Goal: Transaction & Acquisition: Purchase product/service

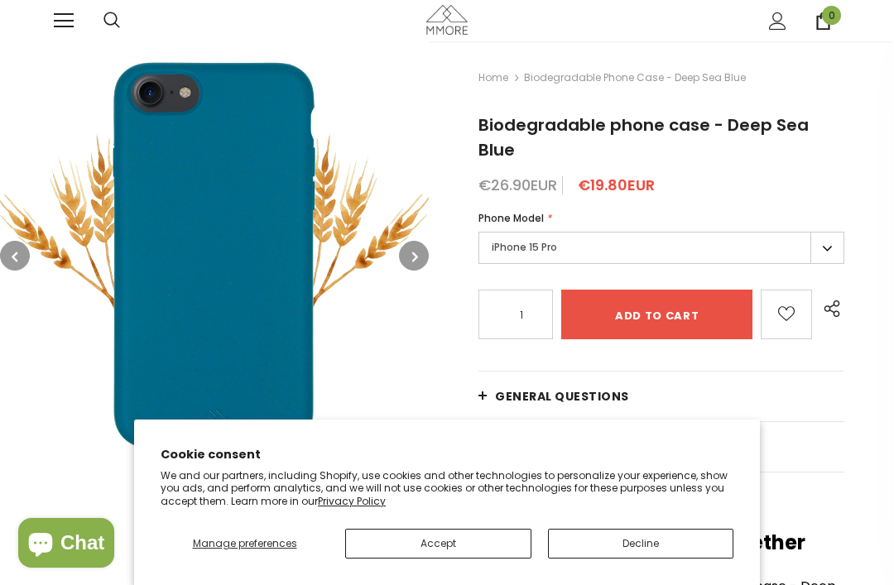
click at [664, 541] on button "Decline" at bounding box center [641, 544] width 186 height 30
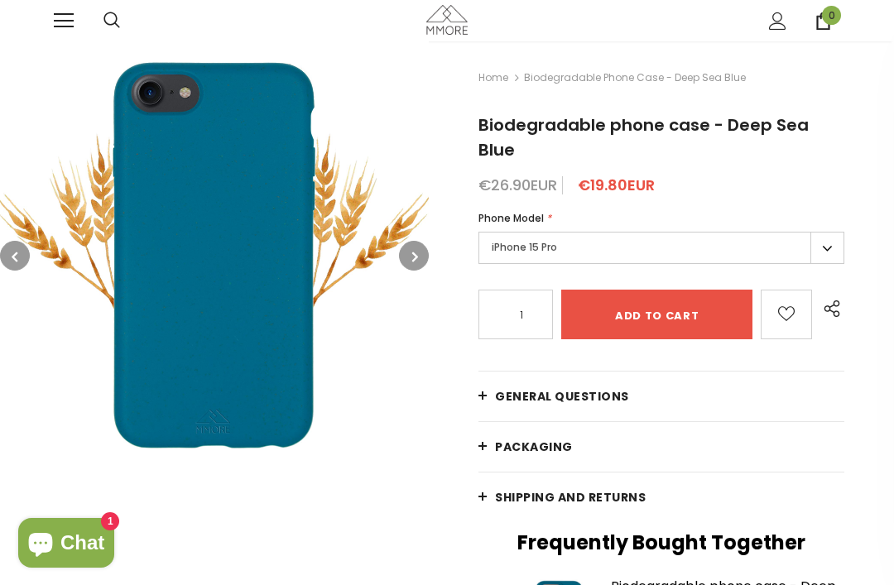
click at [833, 232] on label "iPhone 15 Pro" at bounding box center [661, 248] width 366 height 32
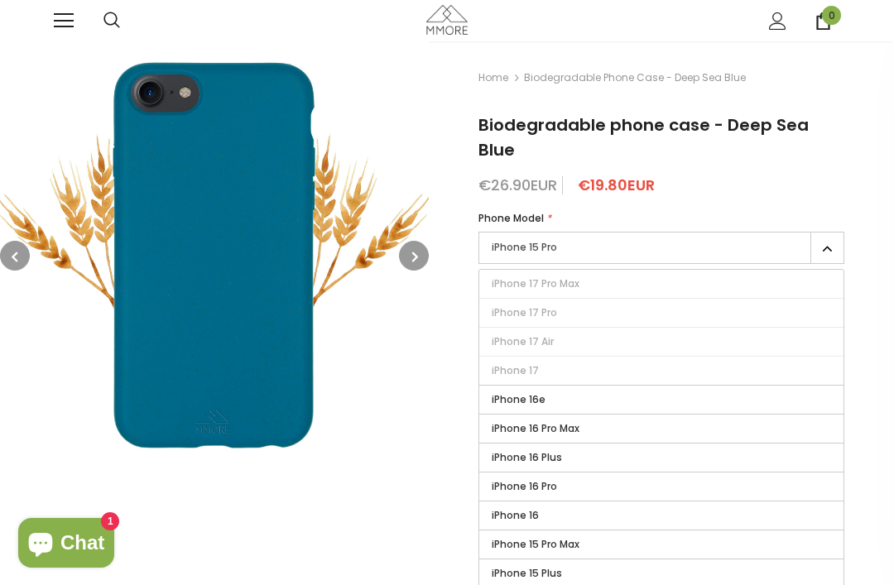
scroll to position [3, 0]
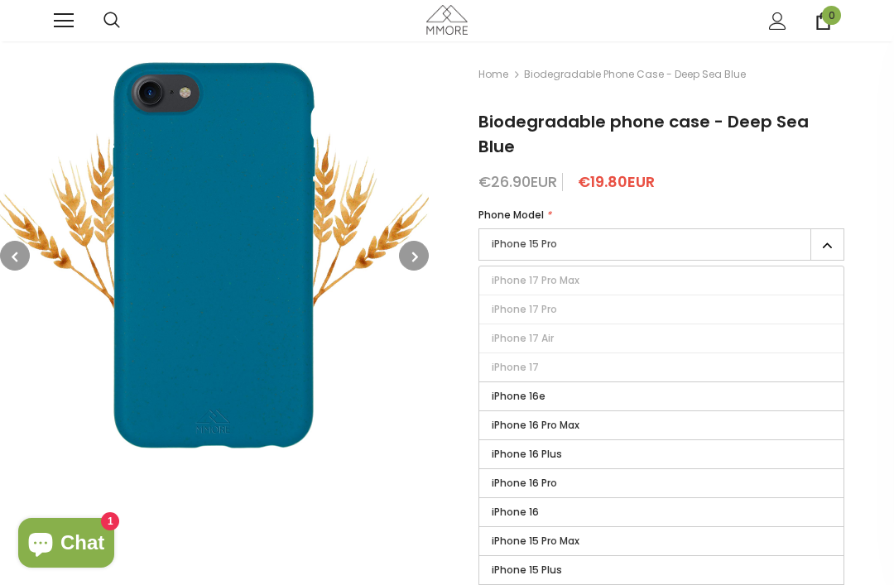
click at [581, 498] on label "iPhone 16" at bounding box center [661, 512] width 364 height 28
click at [0, 0] on input "iPhone 16" at bounding box center [0, 0] width 0 height 0
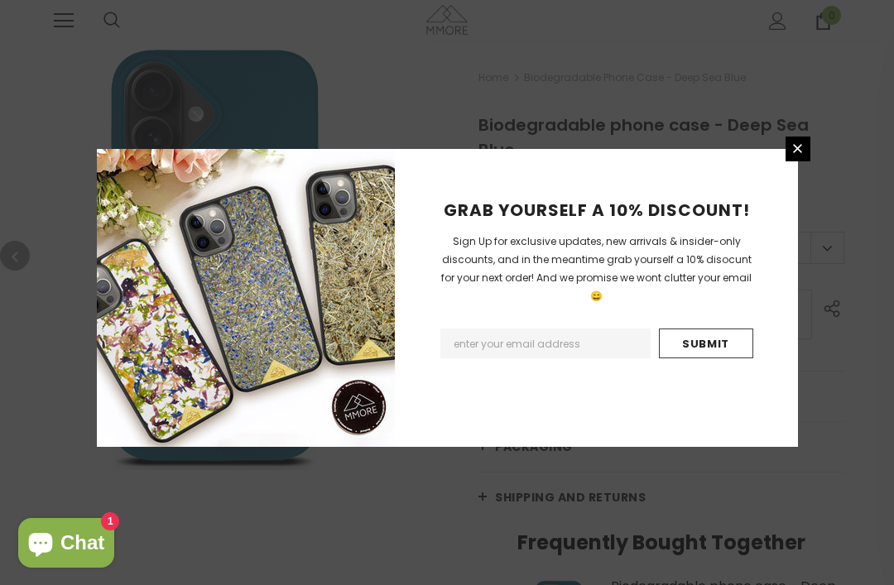
click at [800, 153] on icon at bounding box center [797, 148] width 9 height 9
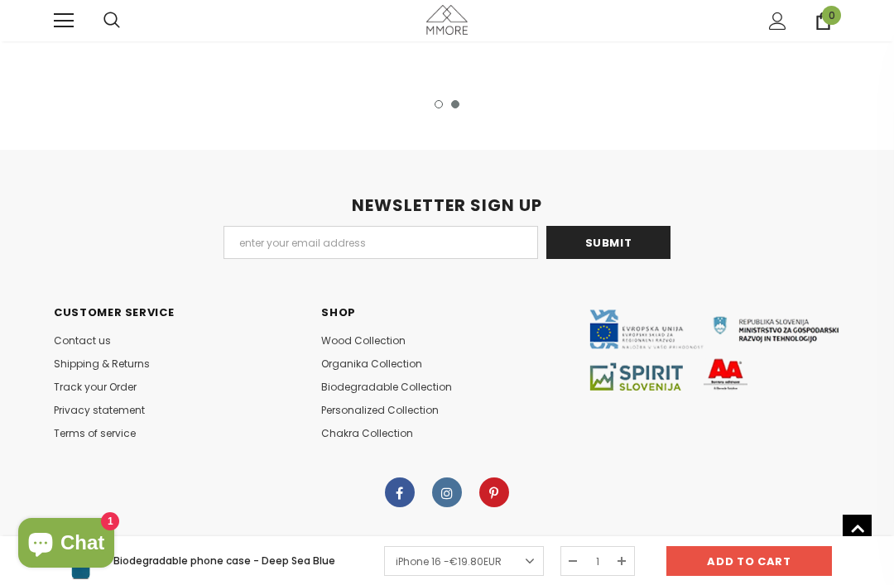
scroll to position [3374, 0]
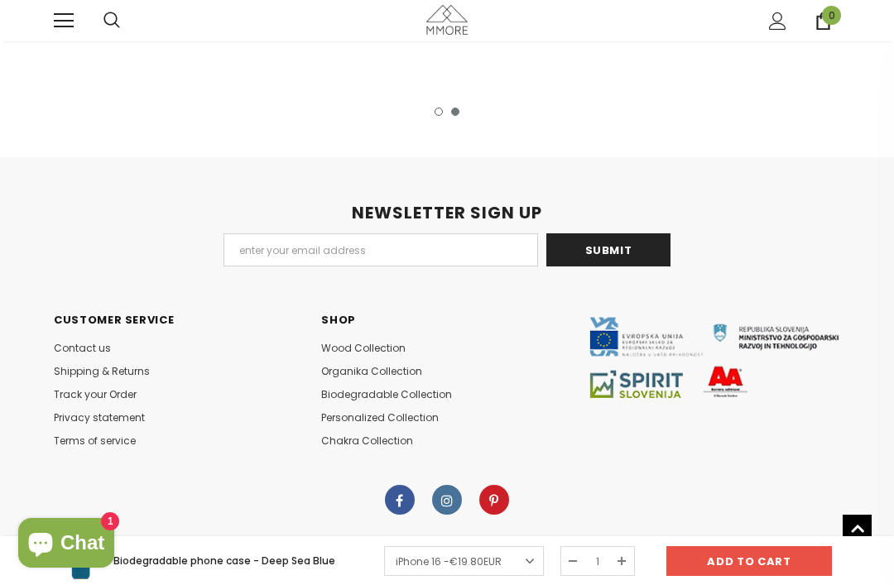
click at [145, 364] on span "Shipping & Returns" at bounding box center [102, 371] width 96 height 14
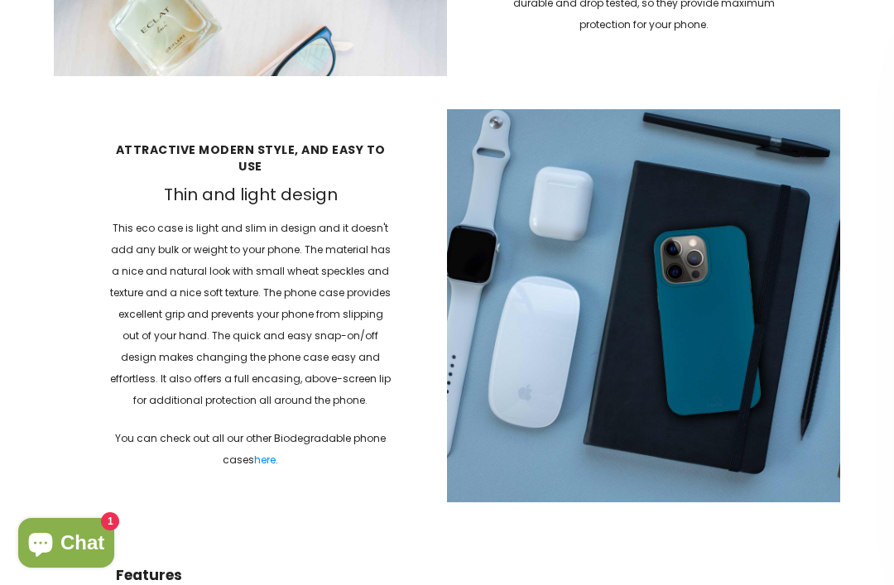
scroll to position [1965, 0]
